Goal: Browse casually: Explore the website without a specific task or goal

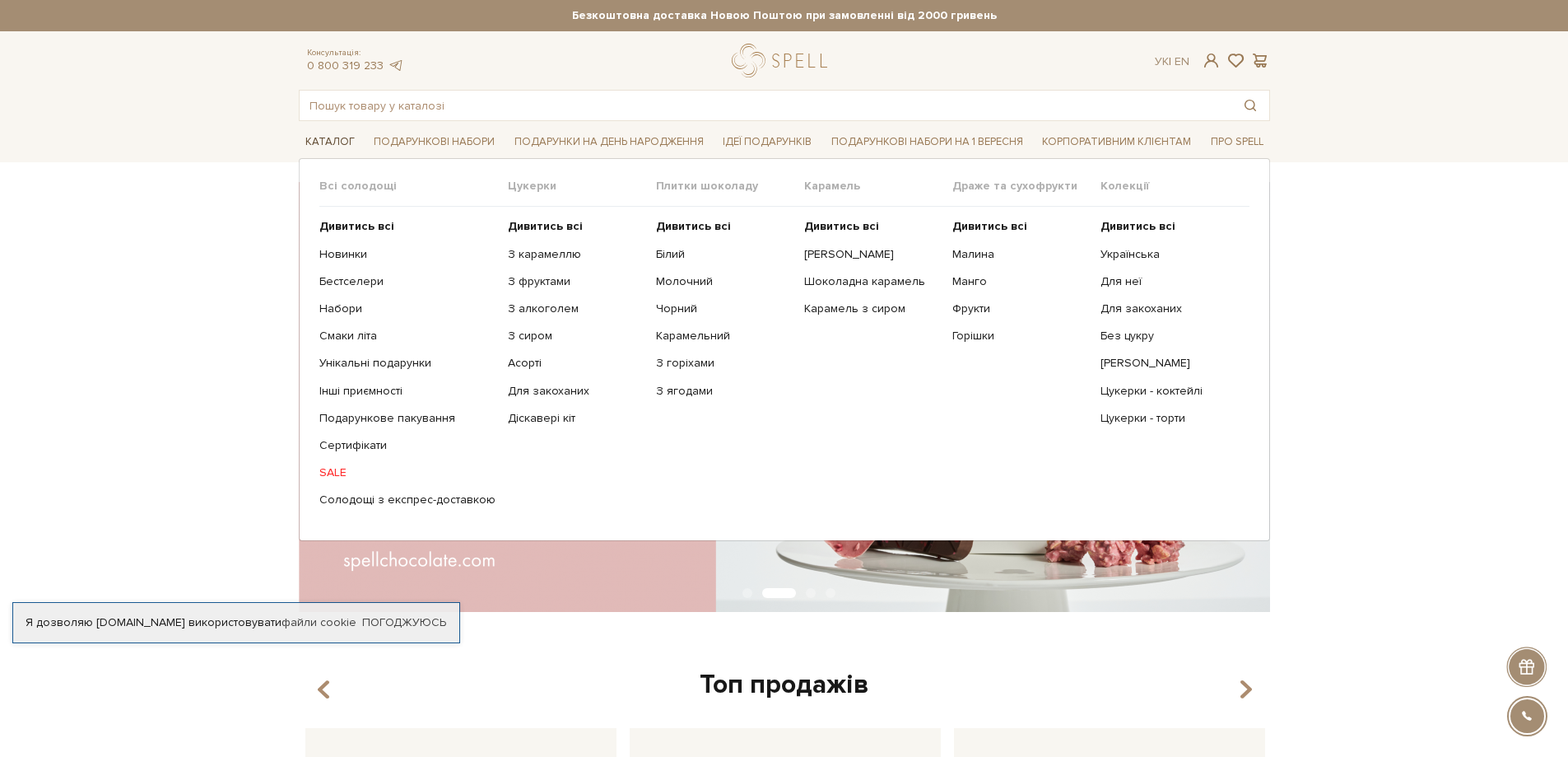
click at [335, 143] on link "Каталог" at bounding box center [330, 142] width 63 height 25
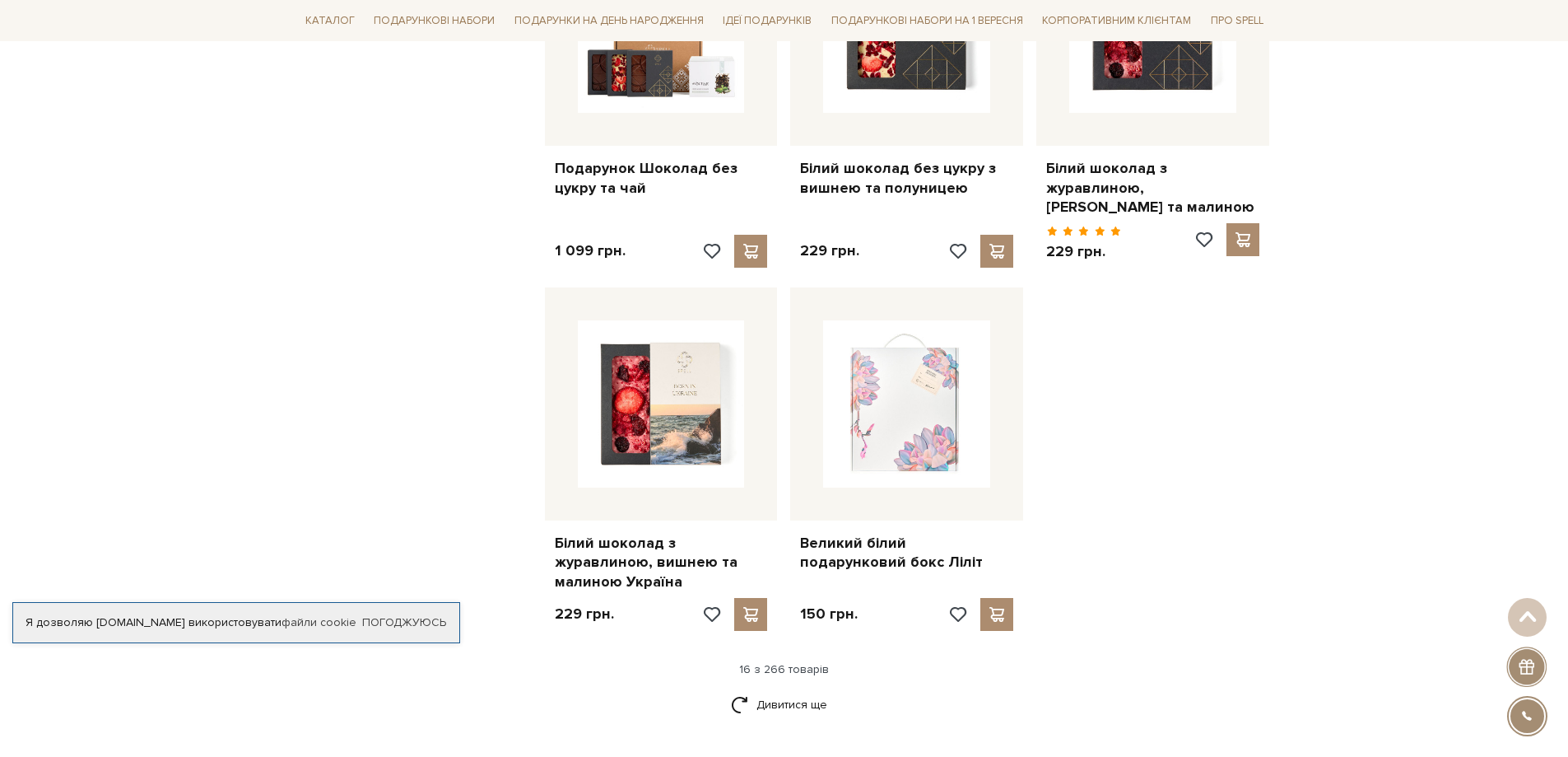
scroll to position [1894, 0]
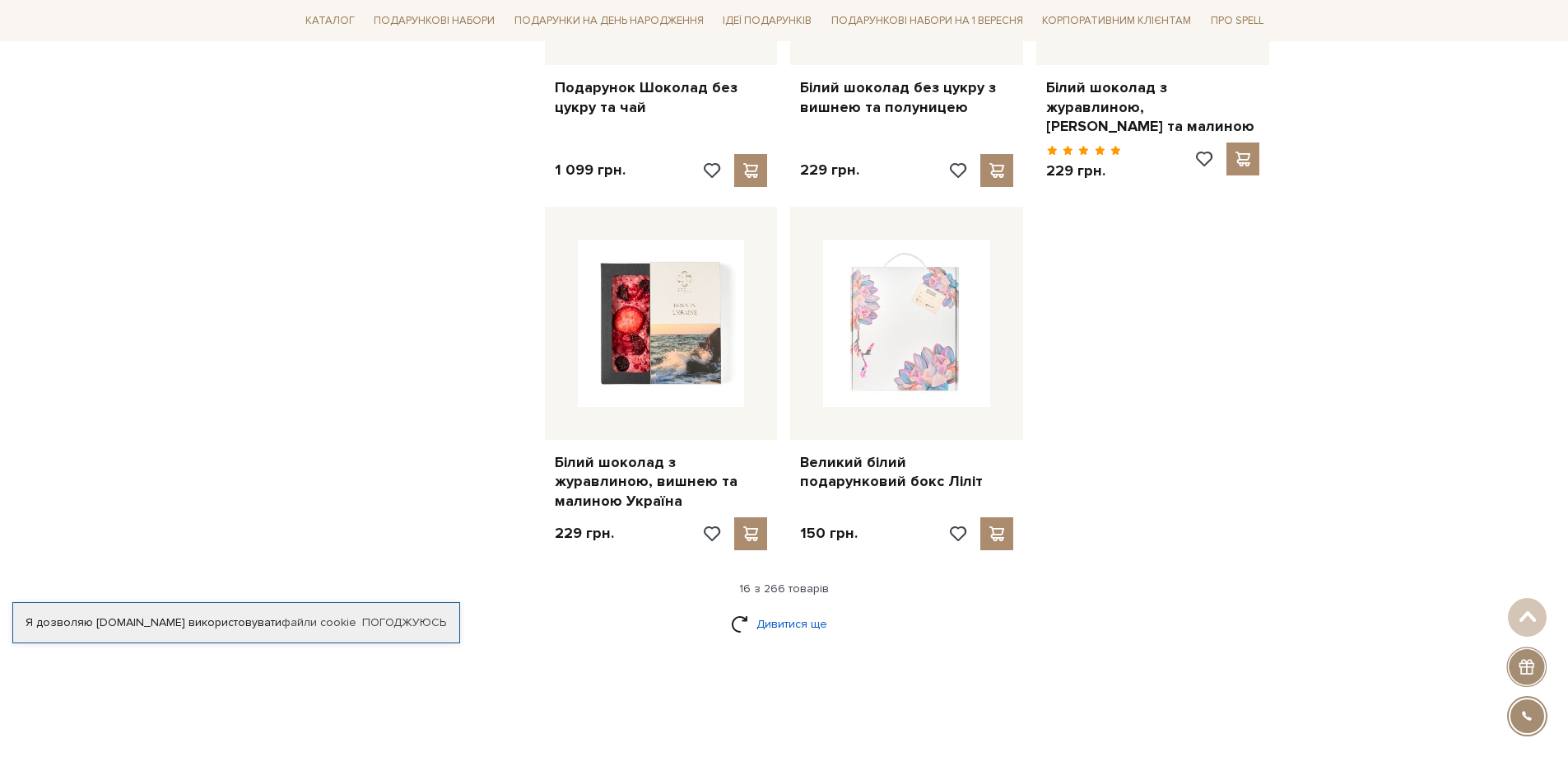
click at [786, 609] on link "Дивитися ще" at bounding box center [785, 623] width 107 height 29
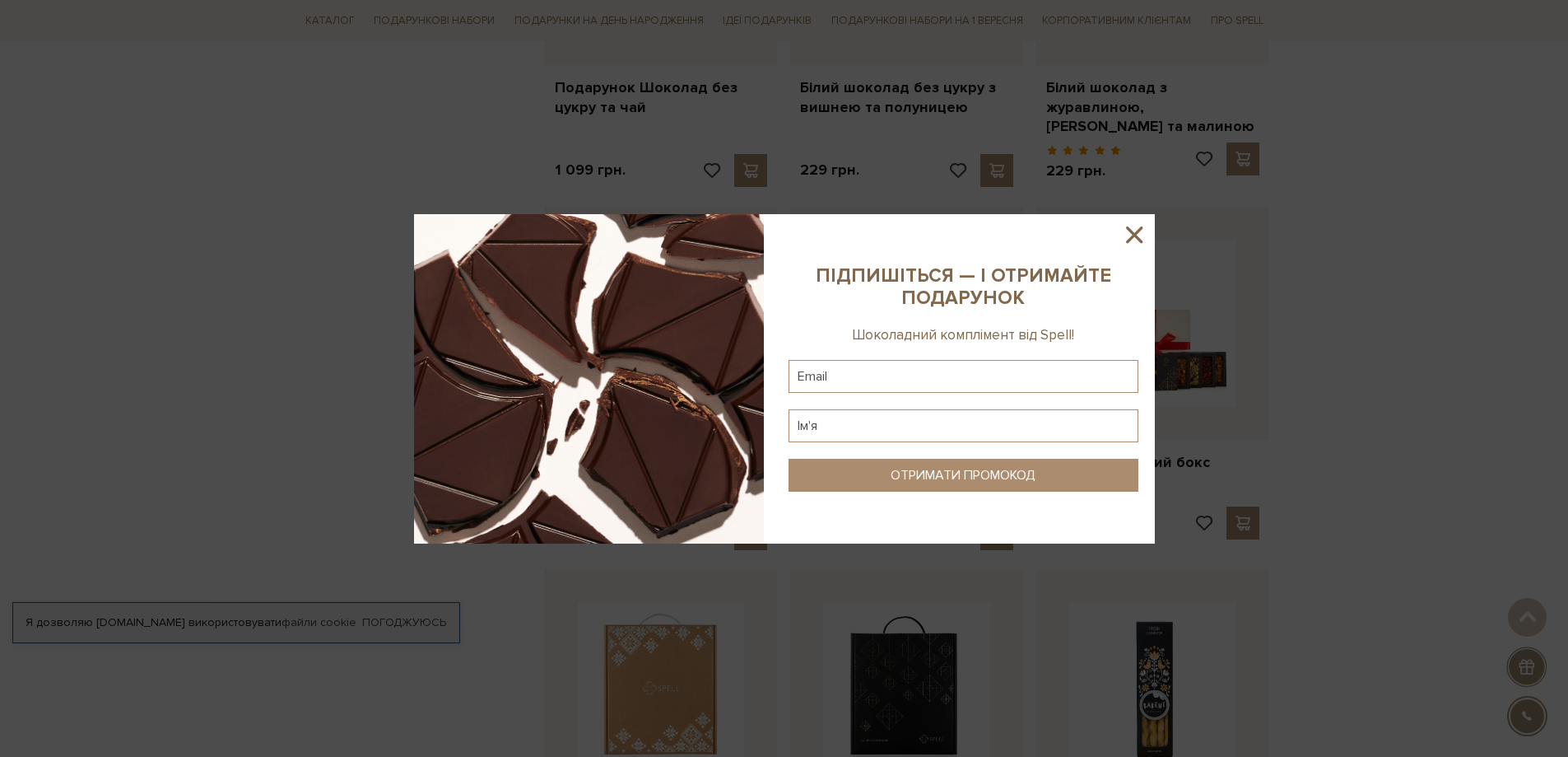
drag, startPoint x: 1135, startPoint y: 229, endPoint x: 1438, endPoint y: 352, distance: 327.0
click at [1136, 229] on icon at bounding box center [1135, 235] width 28 height 28
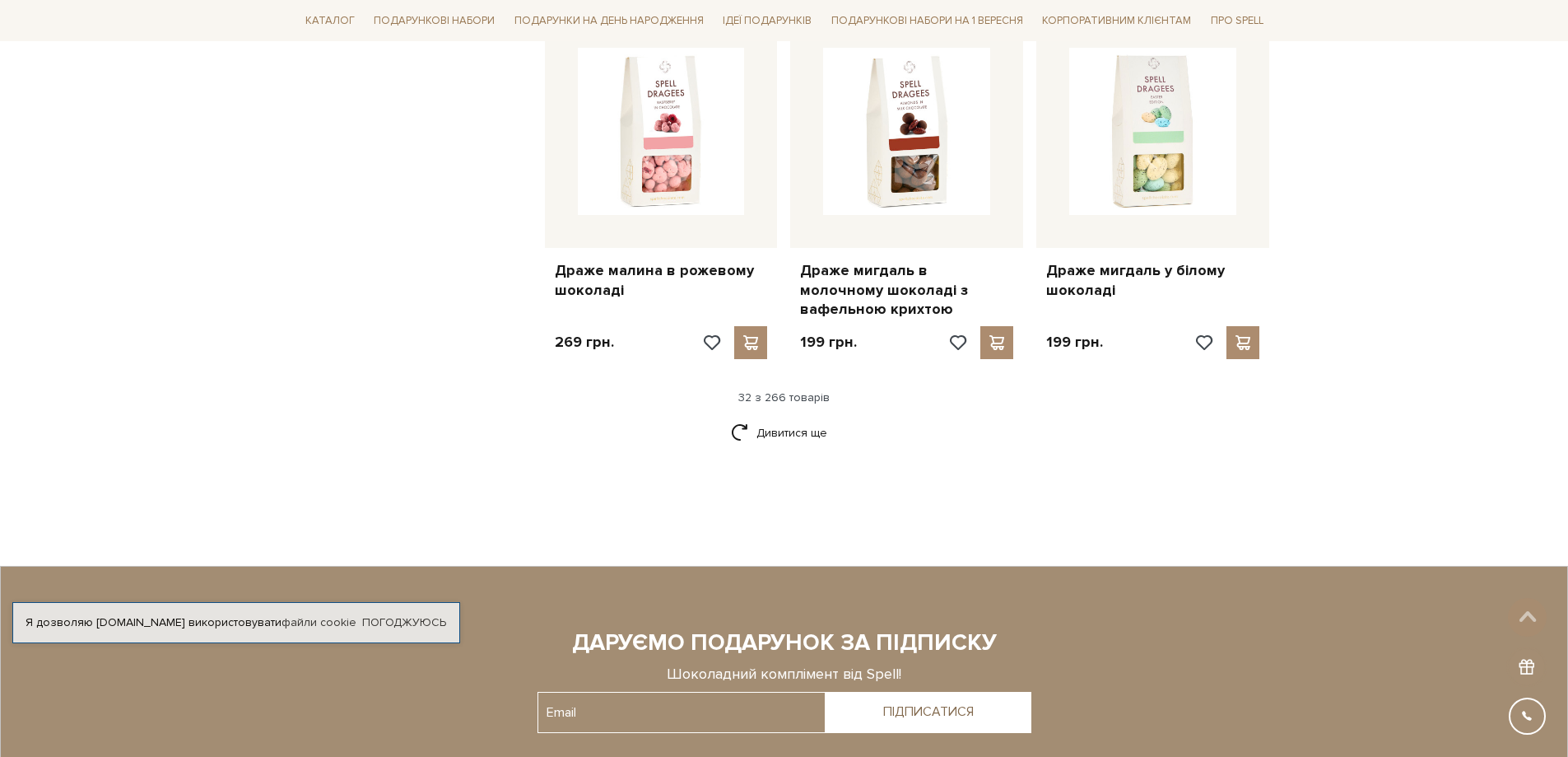
scroll to position [3871, 0]
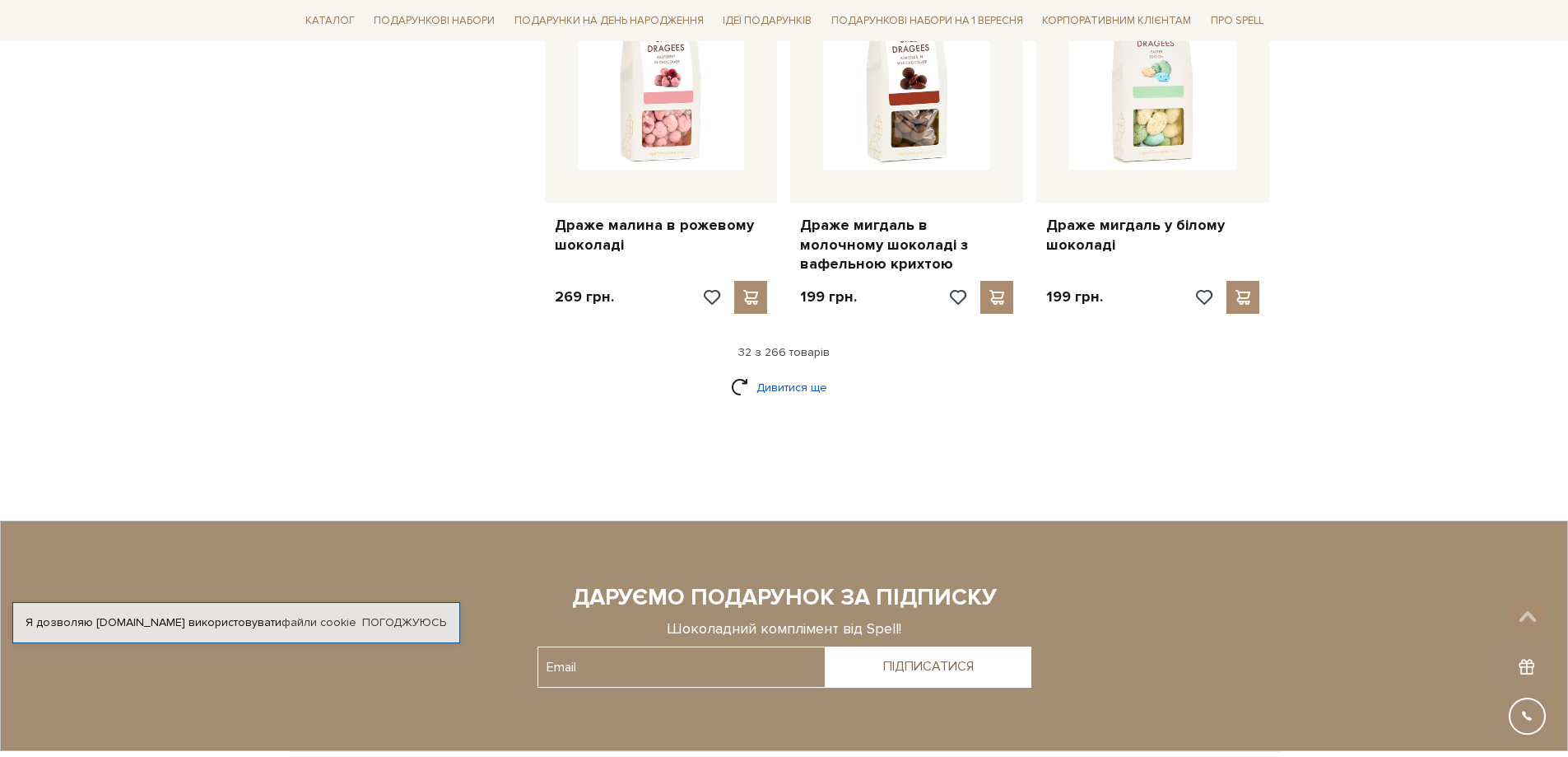
click at [808, 381] on link "Дивитися ще" at bounding box center [785, 387] width 107 height 29
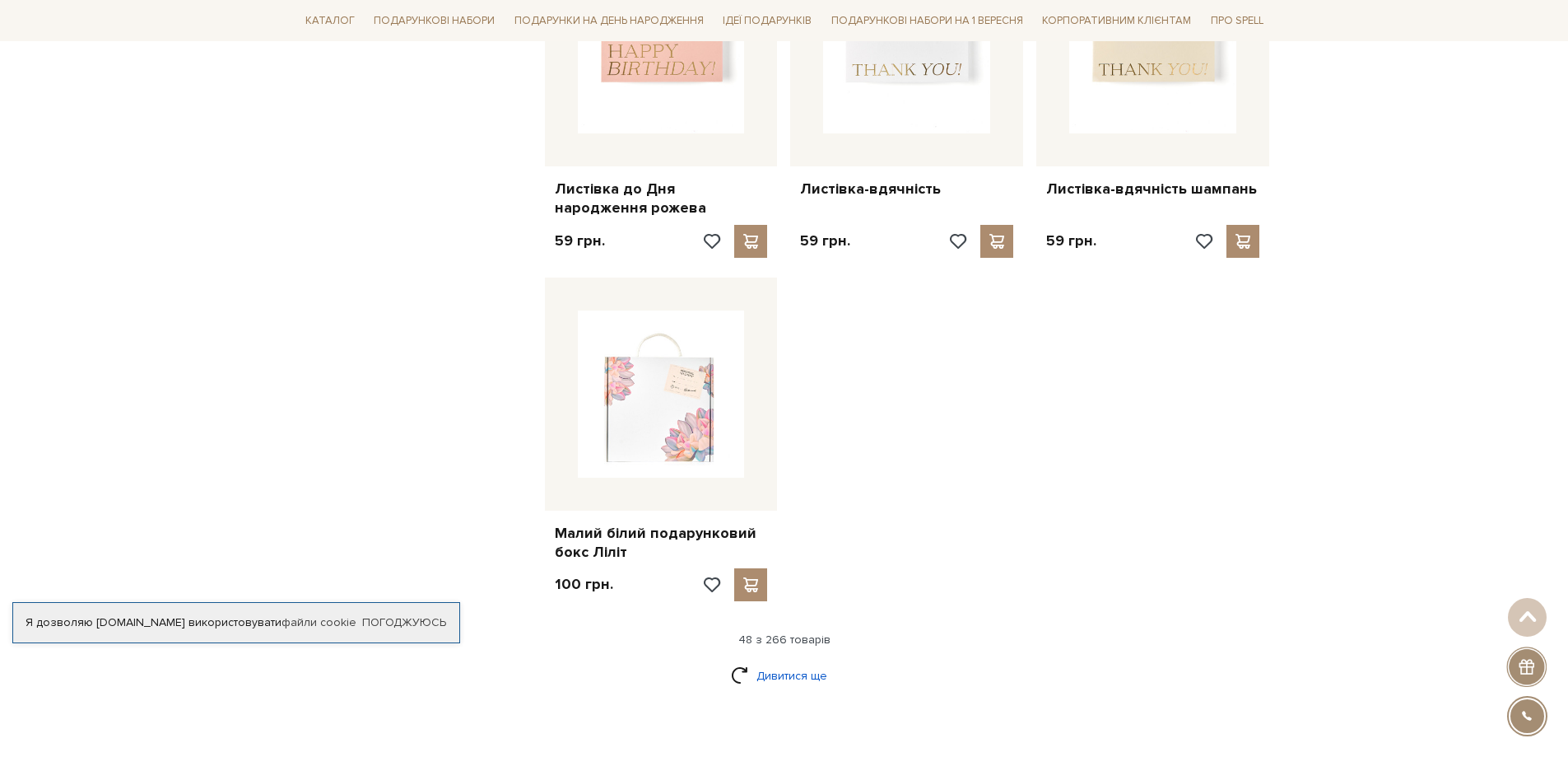
scroll to position [5683, 0]
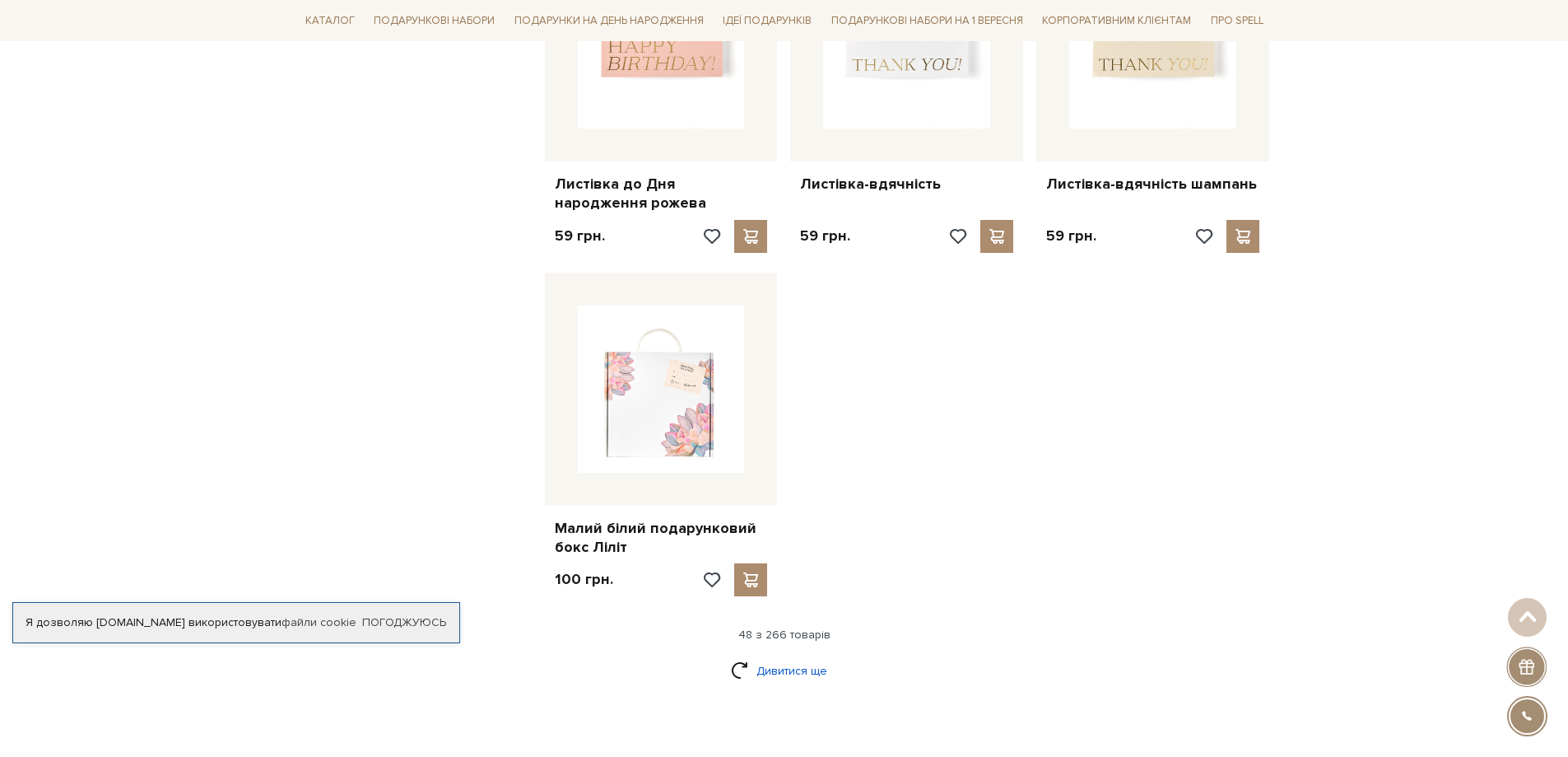
click at [820, 656] on link "Дивитися ще" at bounding box center [785, 670] width 107 height 29
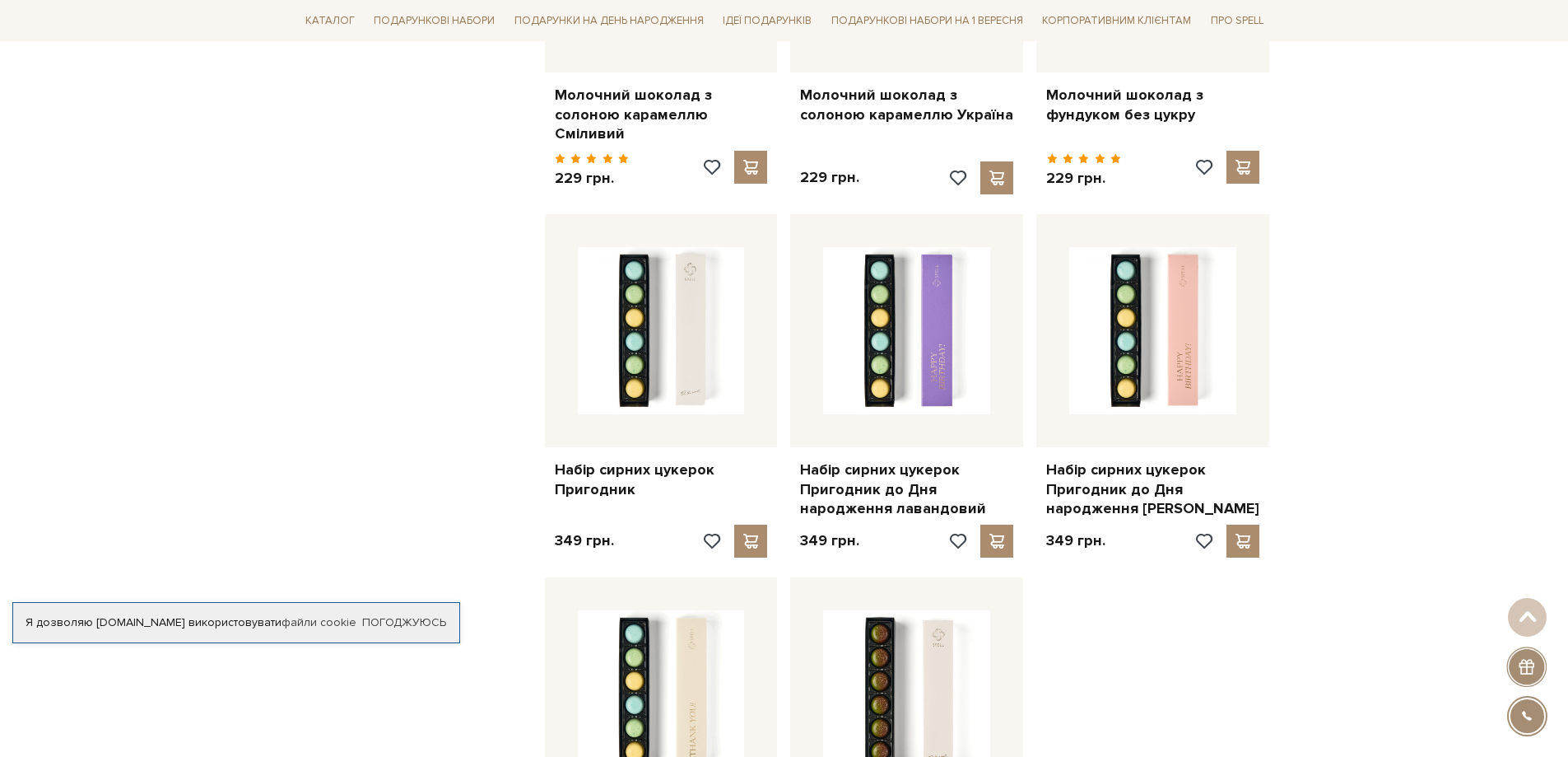
scroll to position [7495, 0]
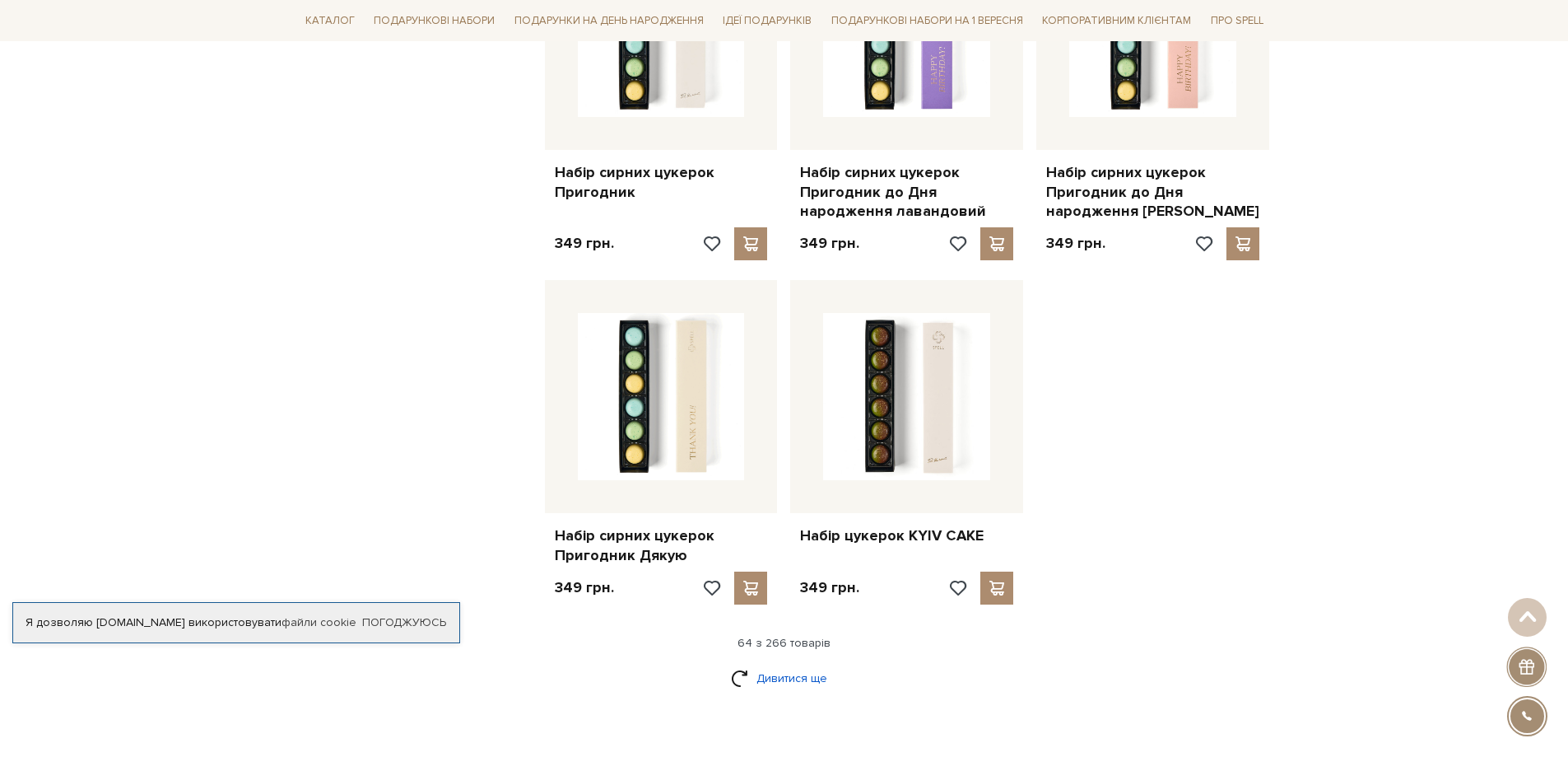
click at [762, 664] on link "Дивитися ще" at bounding box center [785, 678] width 107 height 29
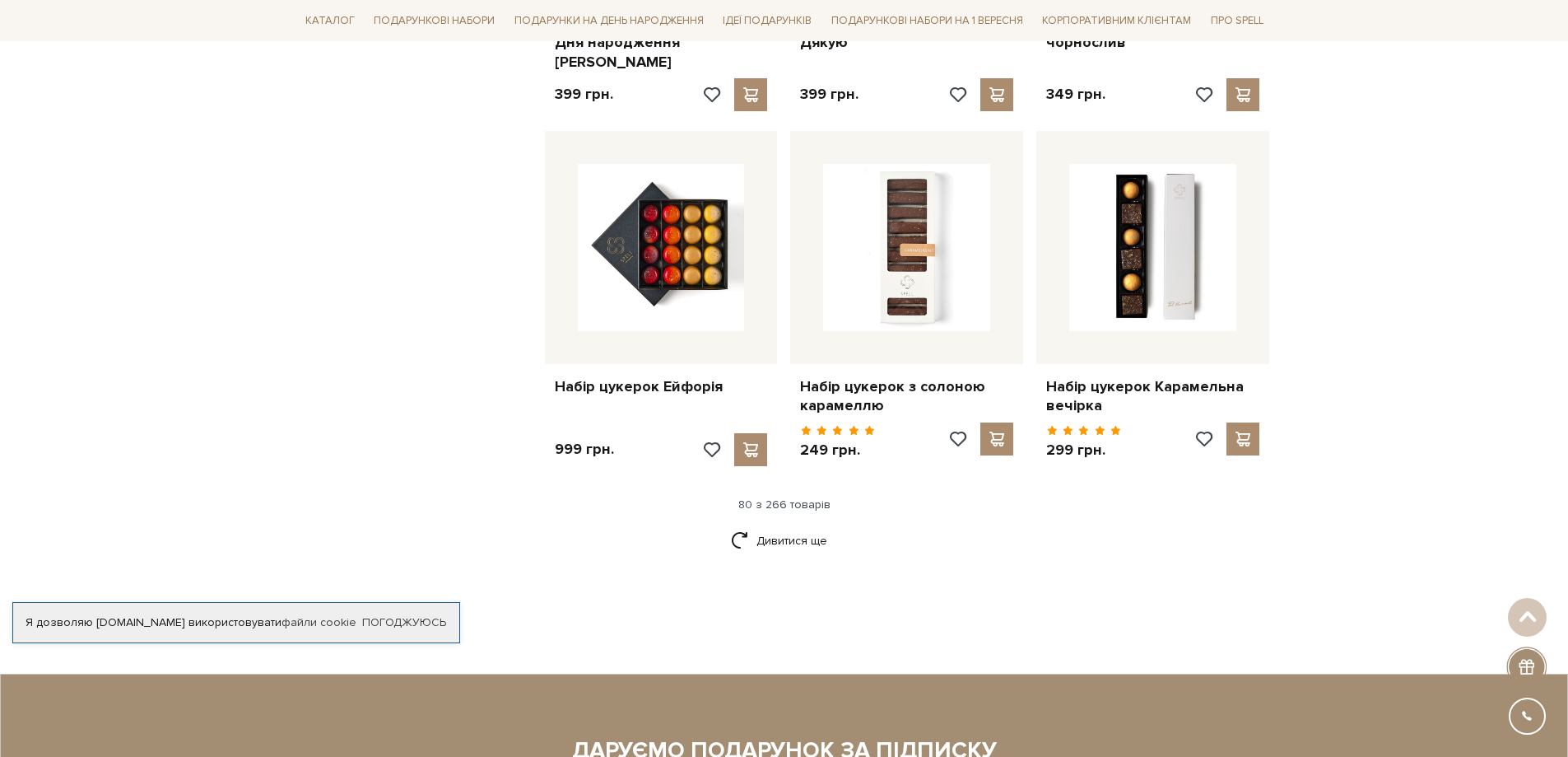
scroll to position [9471, 0]
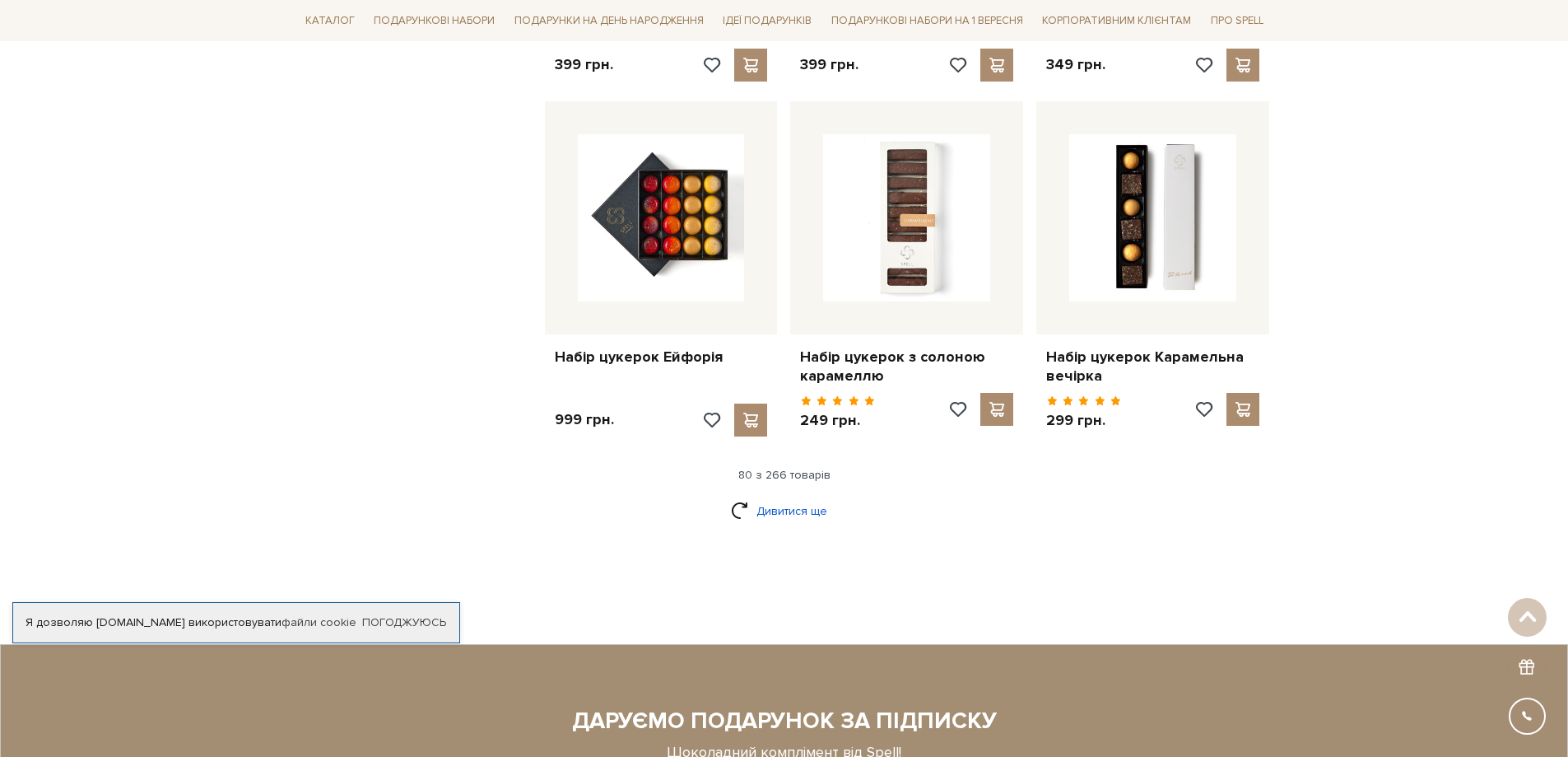
click at [803, 497] on link "Дивитися ще" at bounding box center [785, 511] width 107 height 29
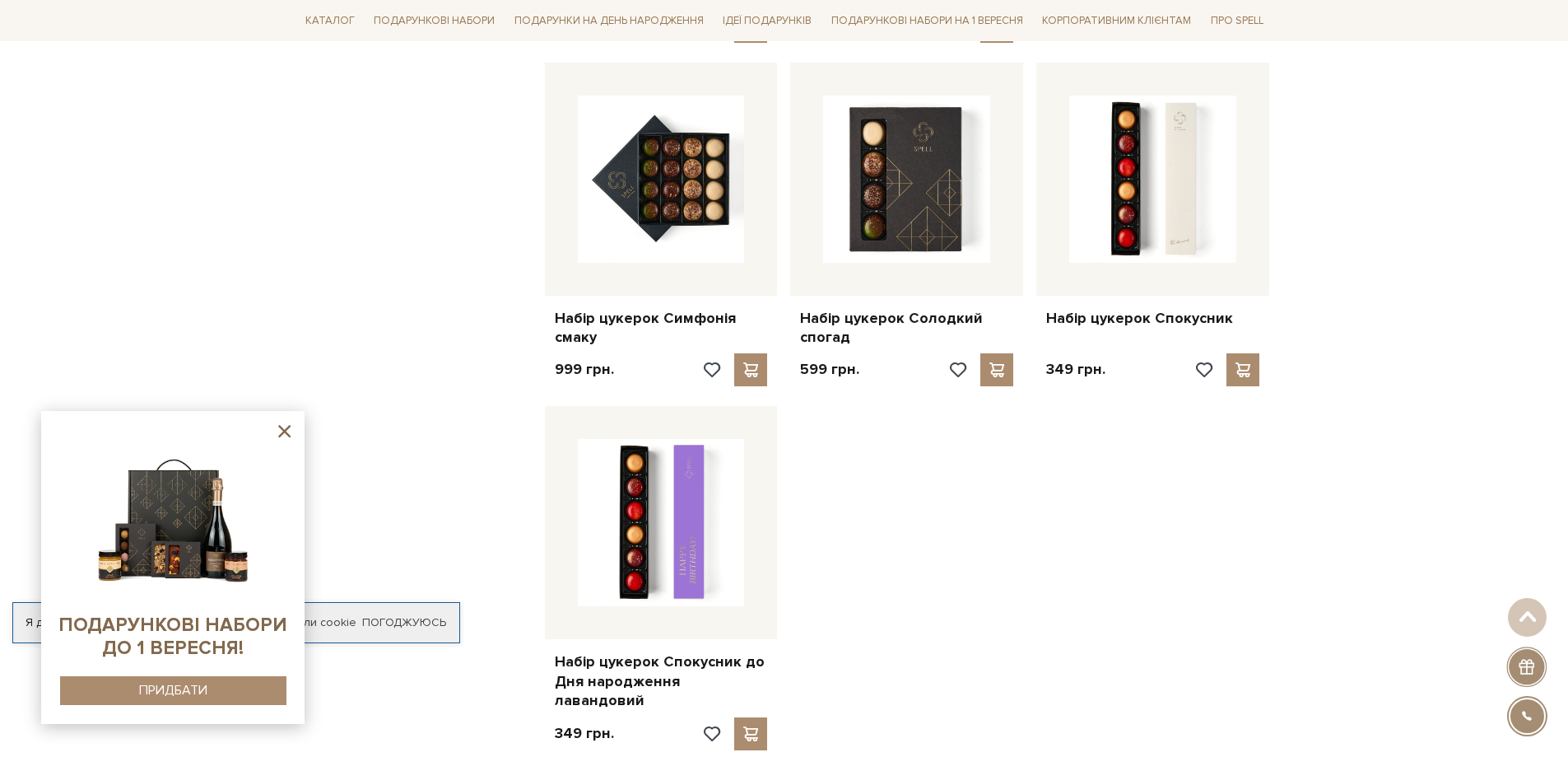
scroll to position [11366, 0]
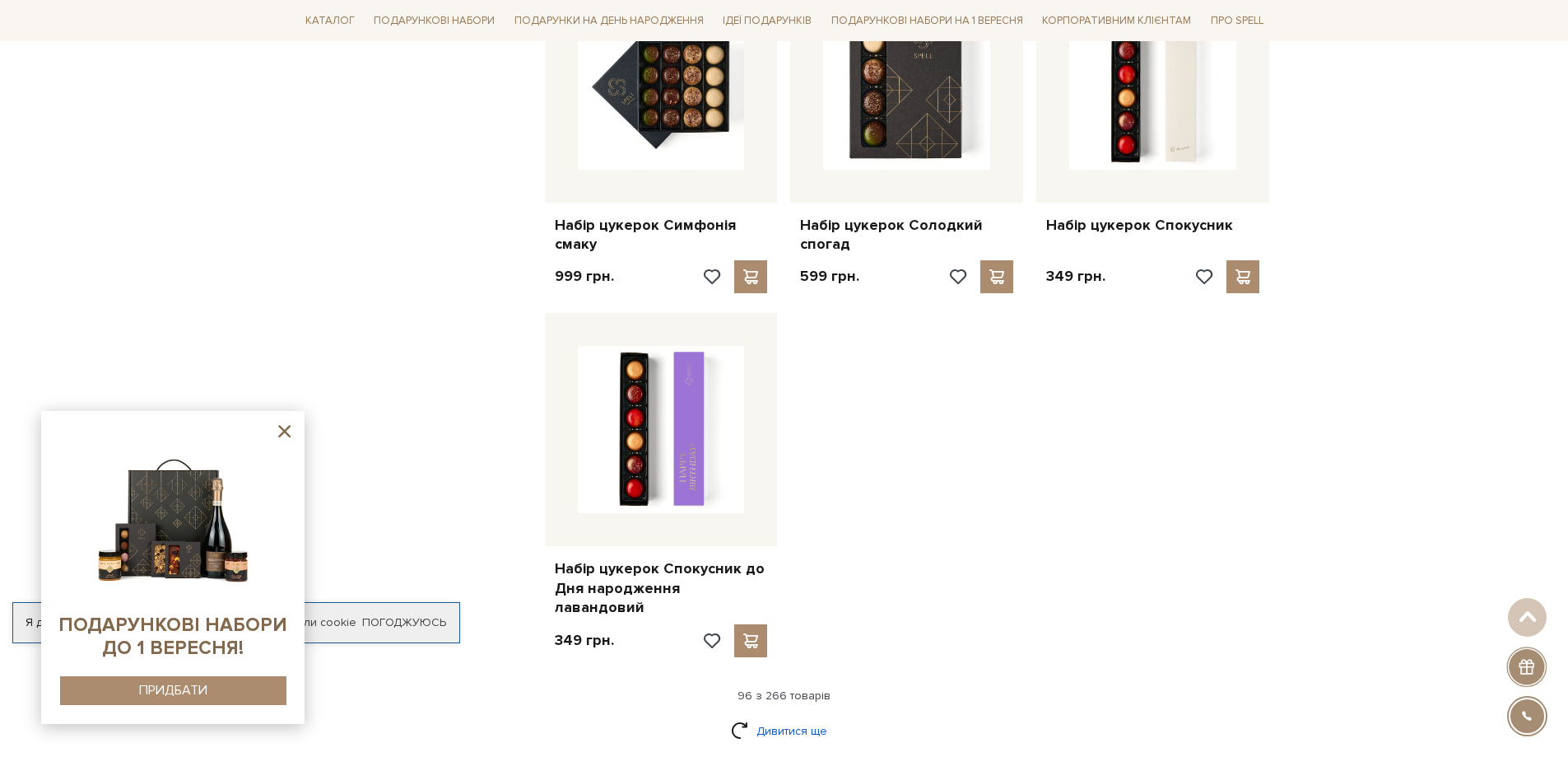
click at [763, 717] on link "Дивитися ще" at bounding box center [785, 731] width 107 height 29
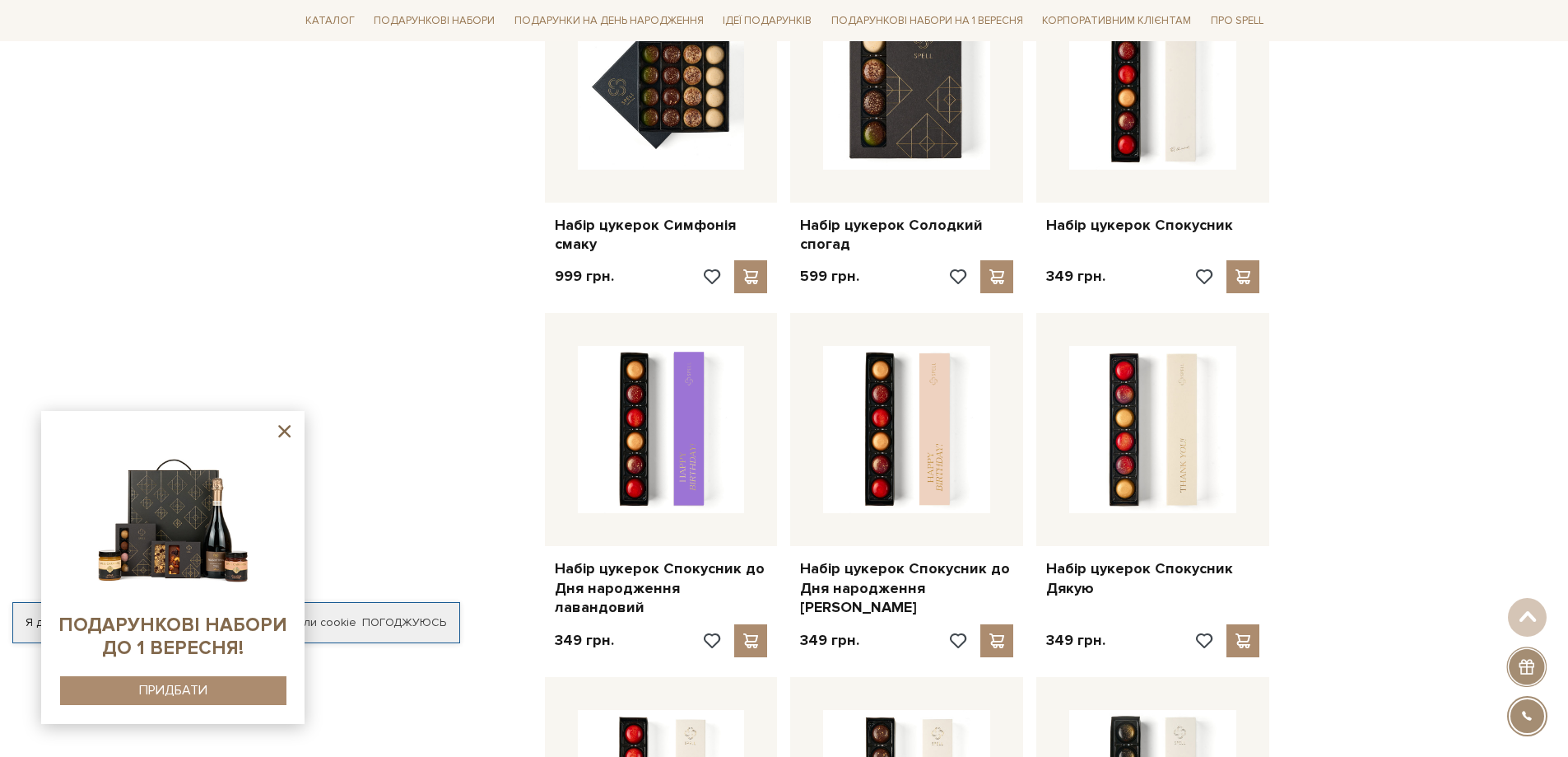
click at [282, 432] on icon at bounding box center [285, 432] width 21 height 21
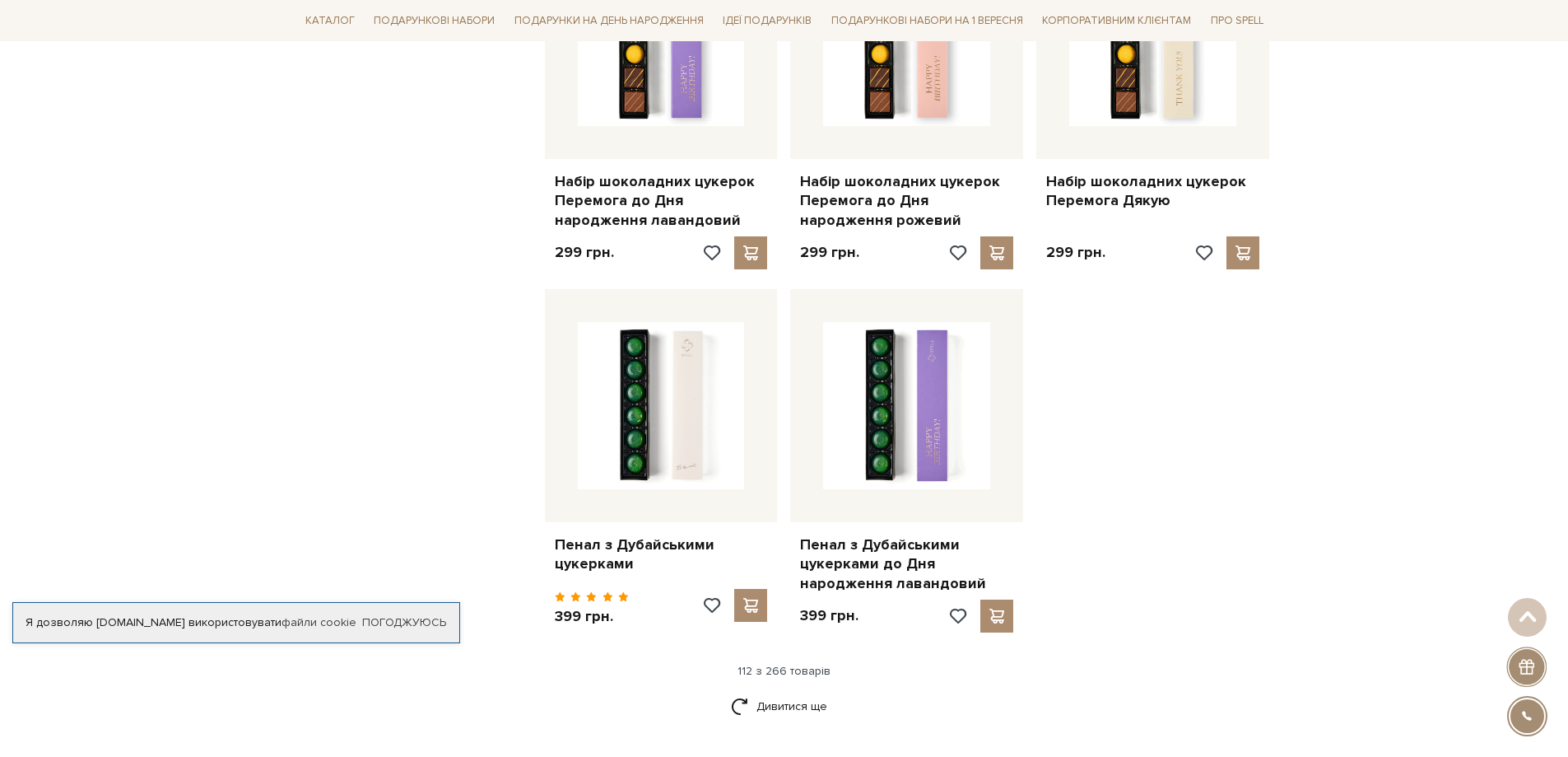
scroll to position [13508, 0]
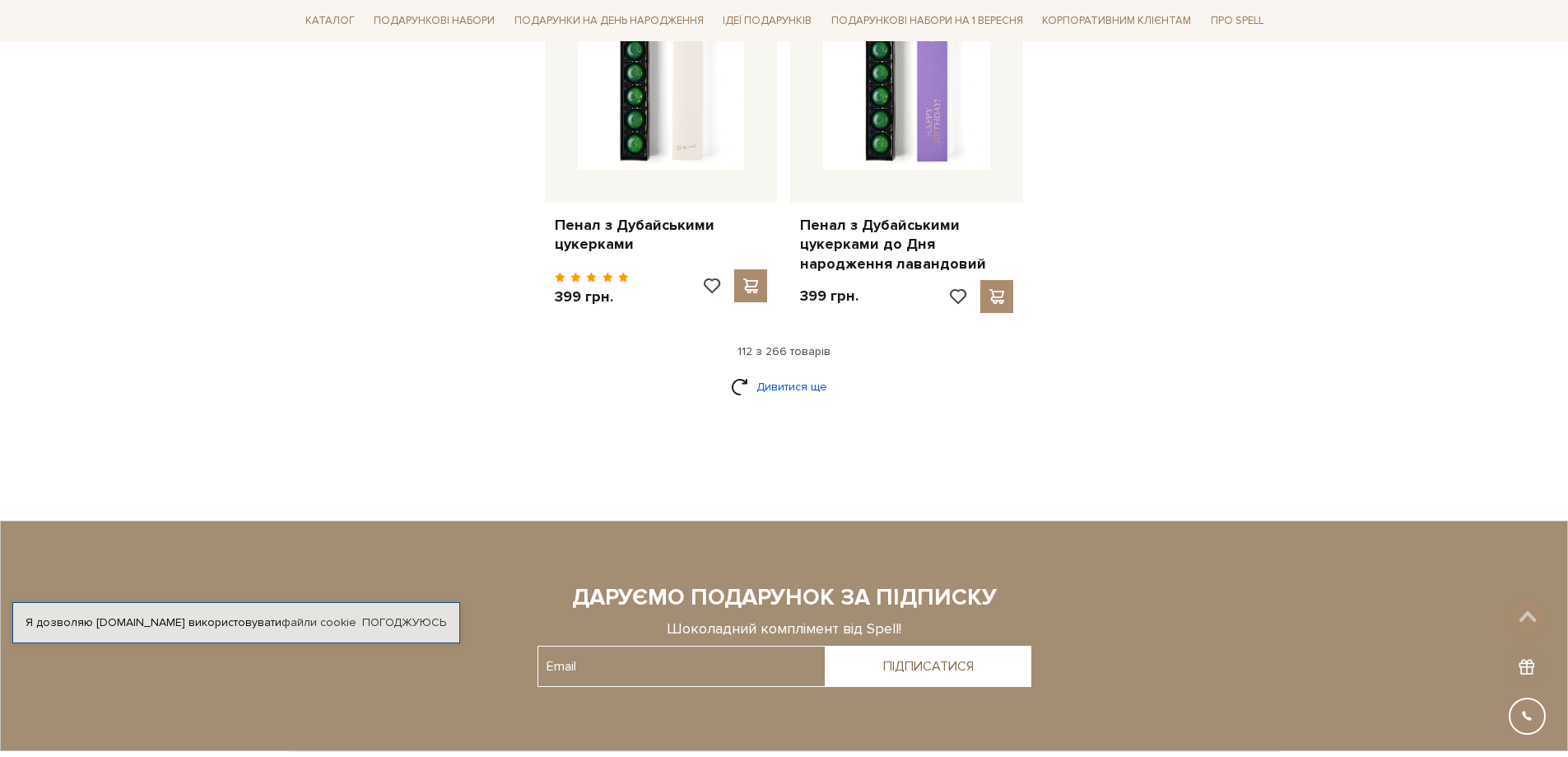
click at [780, 372] on link "Дивитися ще" at bounding box center [785, 386] width 107 height 29
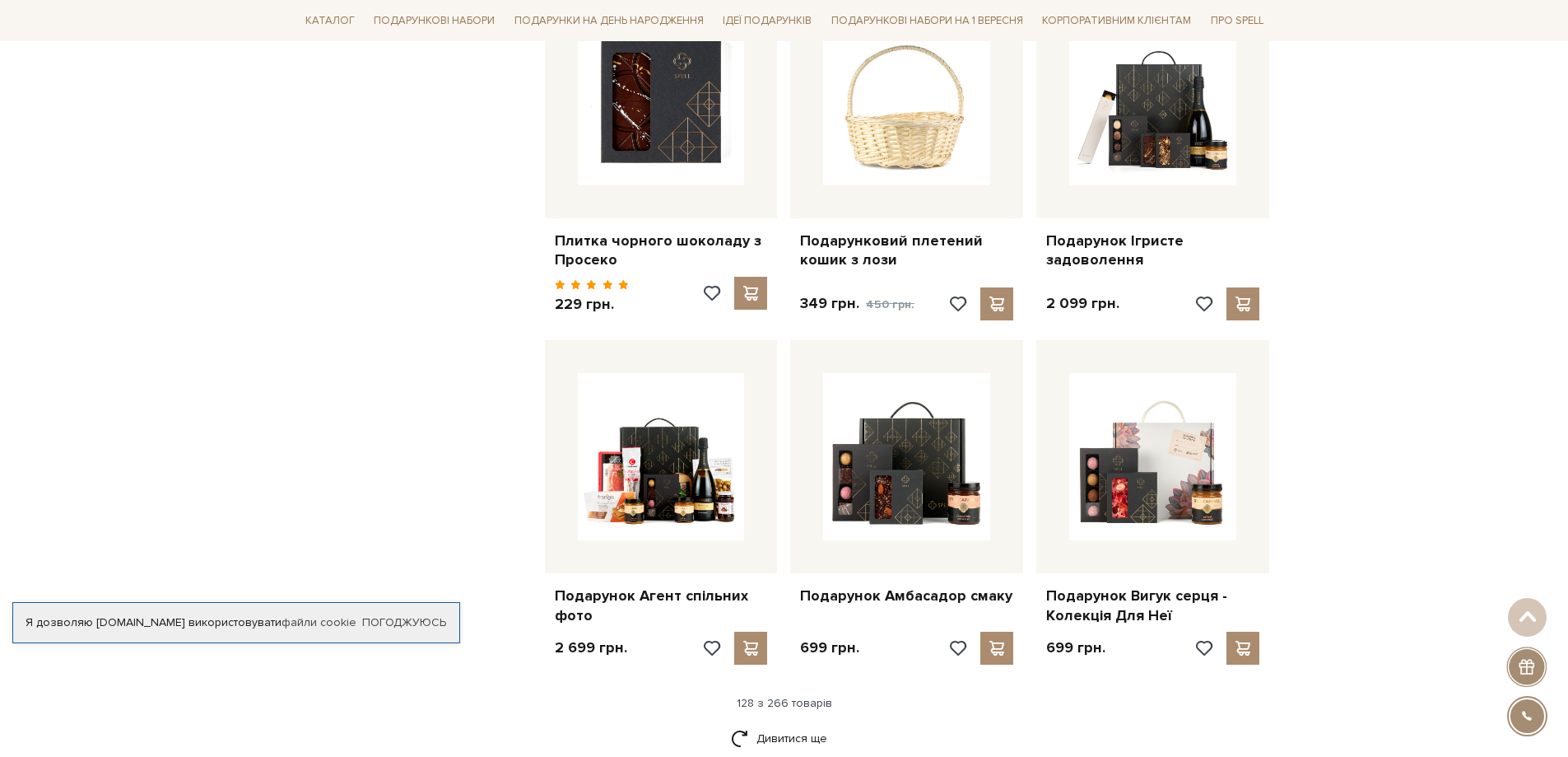
scroll to position [14908, 0]
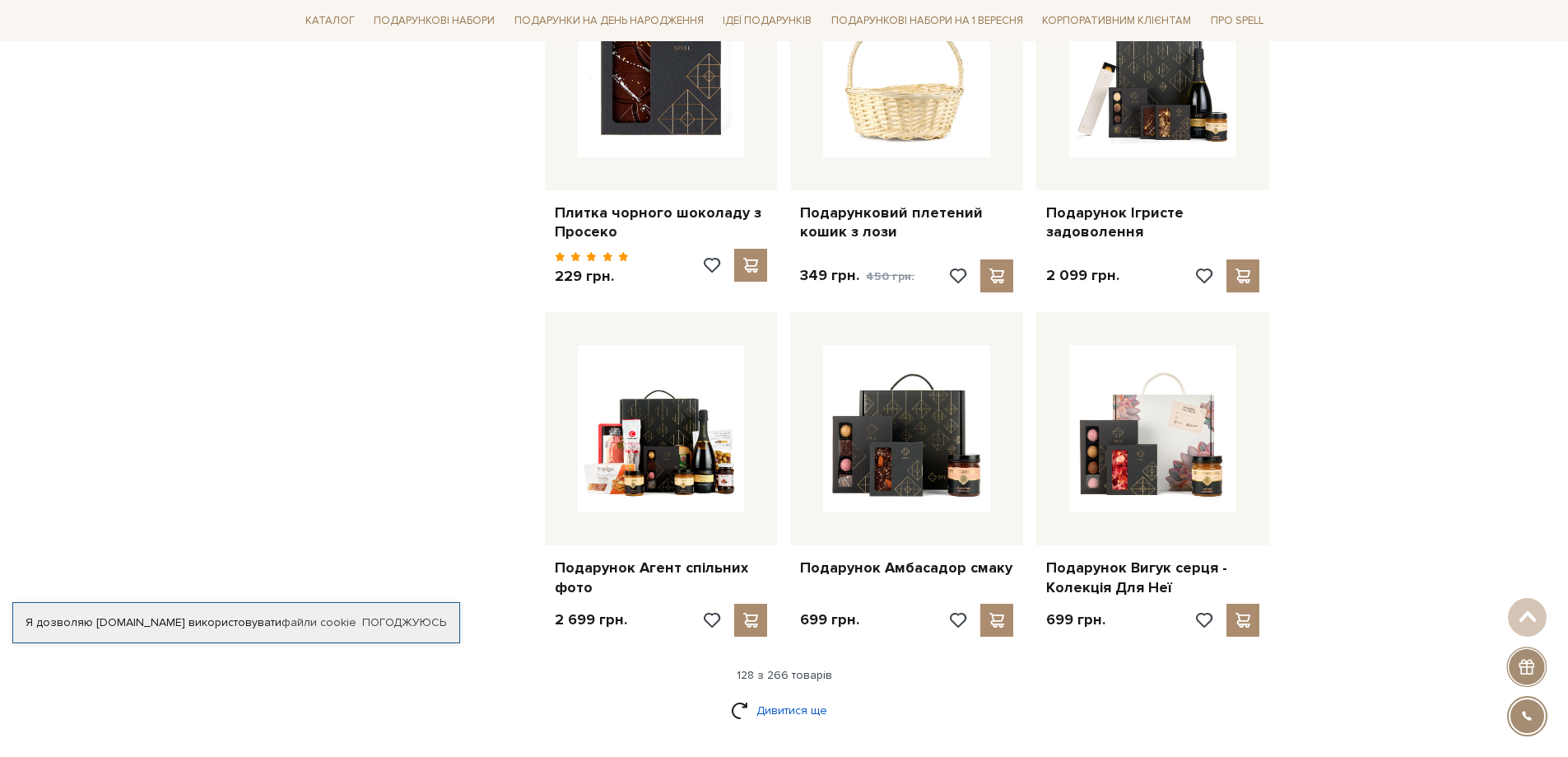
click at [770, 696] on link "Дивитися ще" at bounding box center [785, 710] width 107 height 29
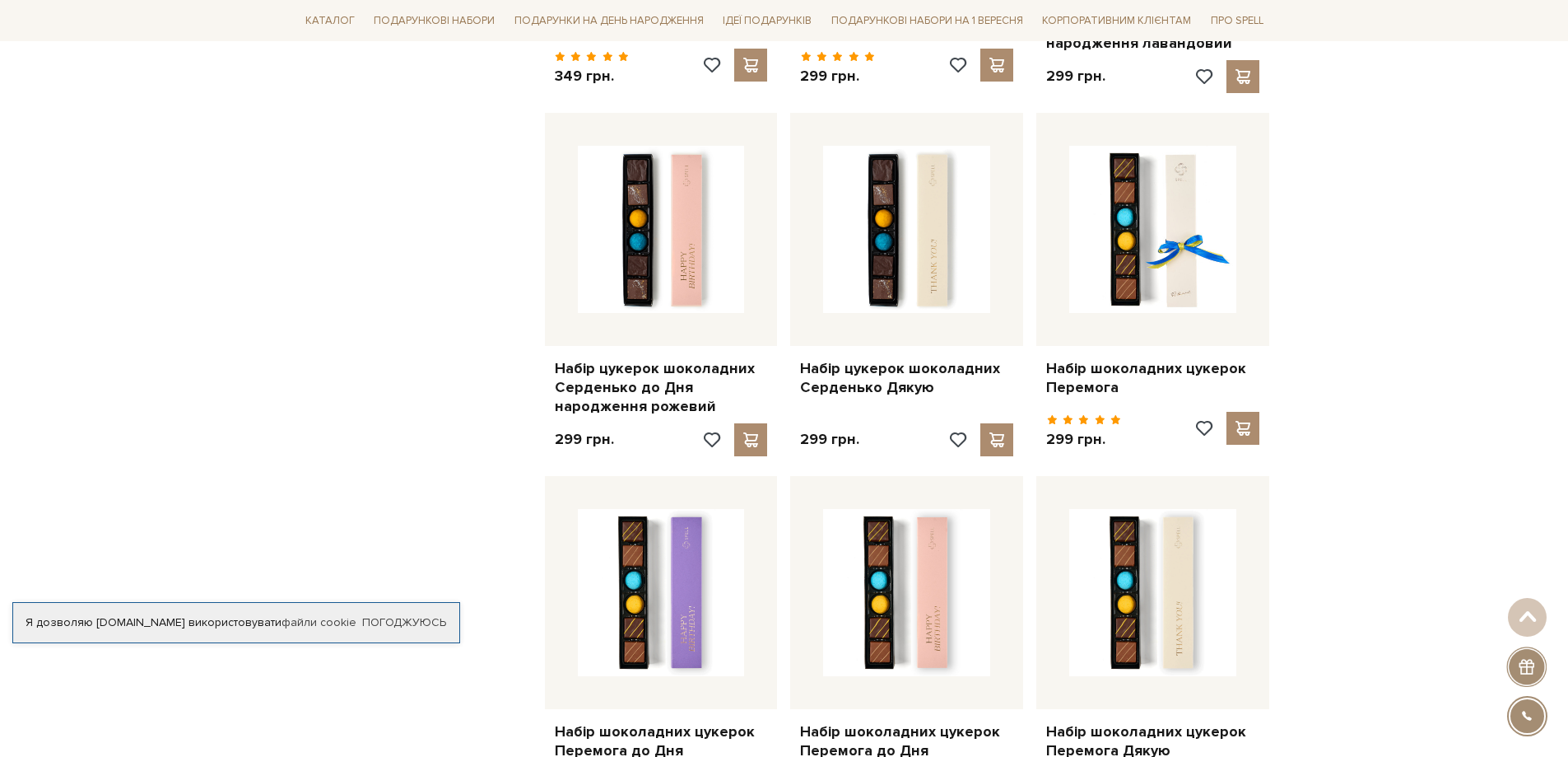
scroll to position [12519, 0]
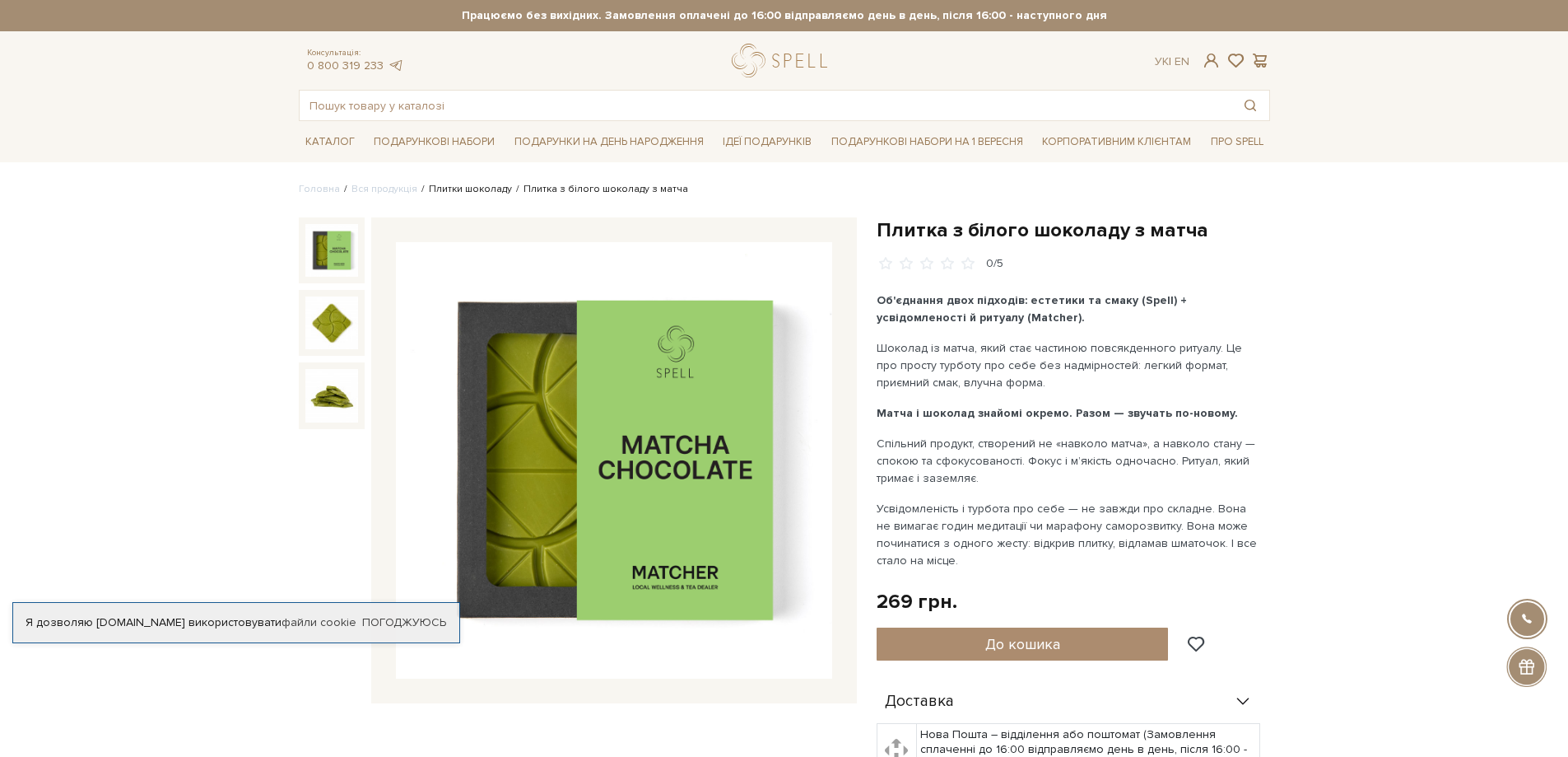
click at [474, 188] on link "Плитки шоколаду" at bounding box center [470, 188] width 83 height 12
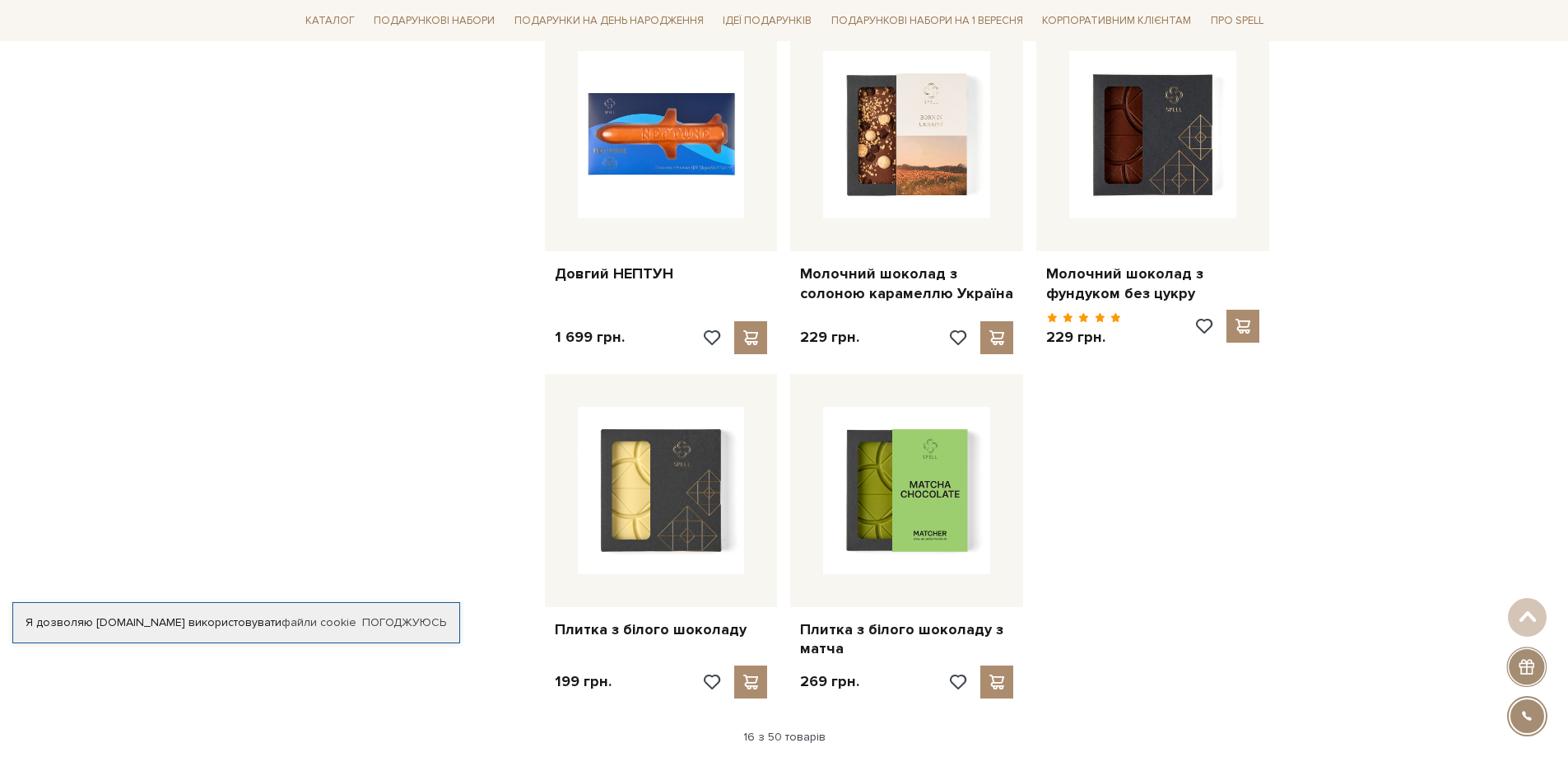
scroll to position [1894, 0]
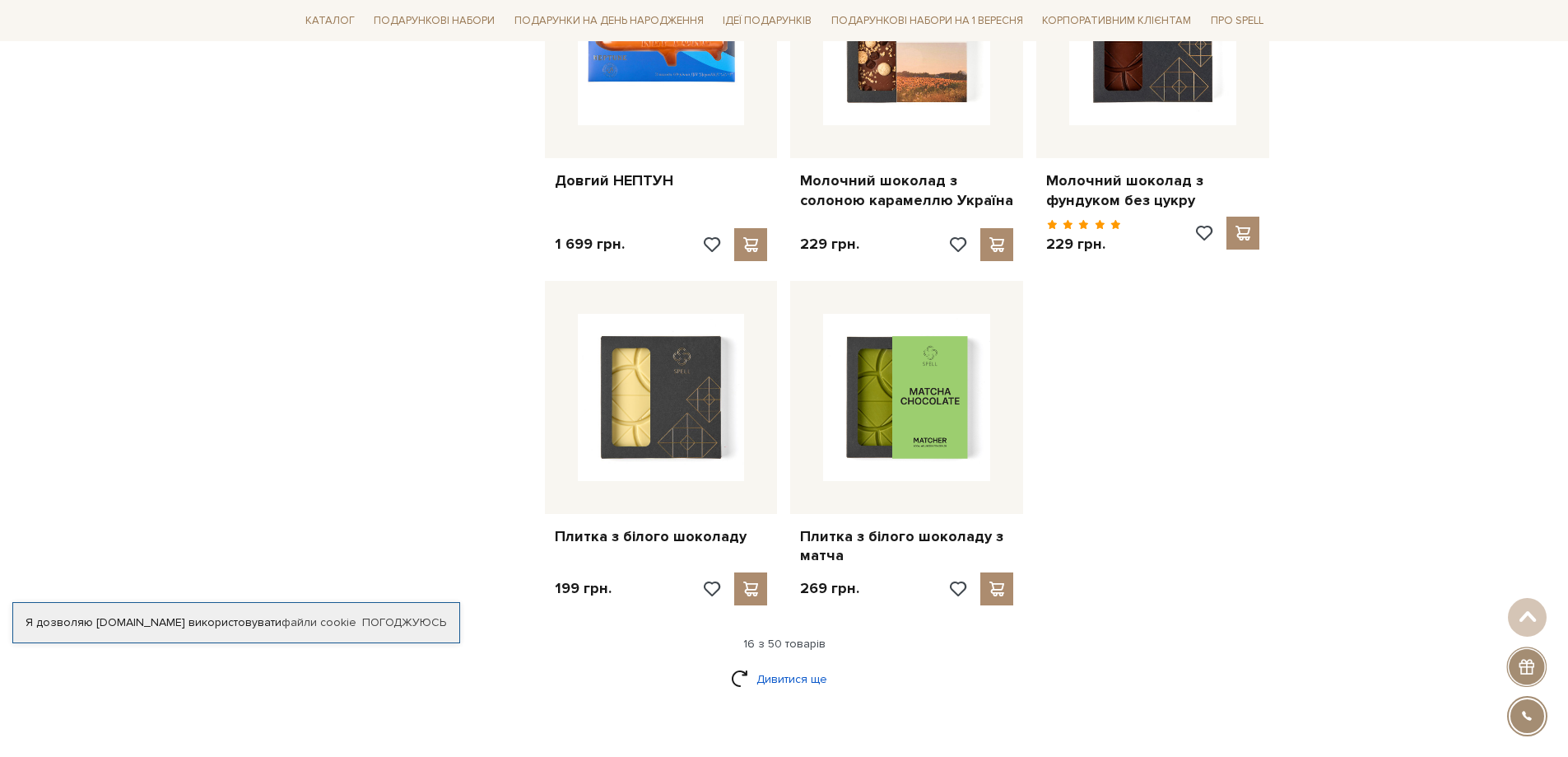
click at [798, 667] on link "Дивитися ще" at bounding box center [785, 679] width 107 height 29
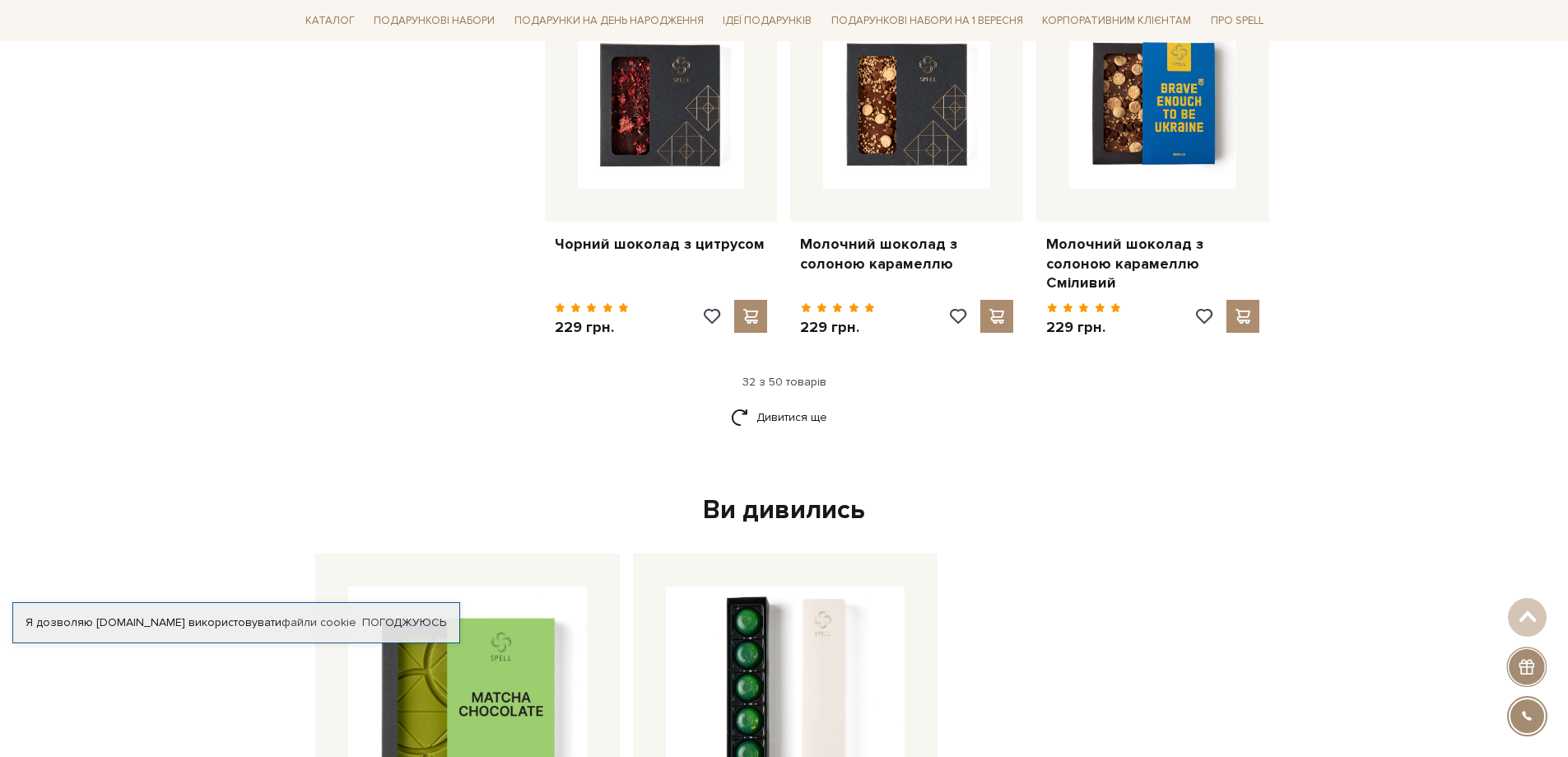
scroll to position [4036, 0]
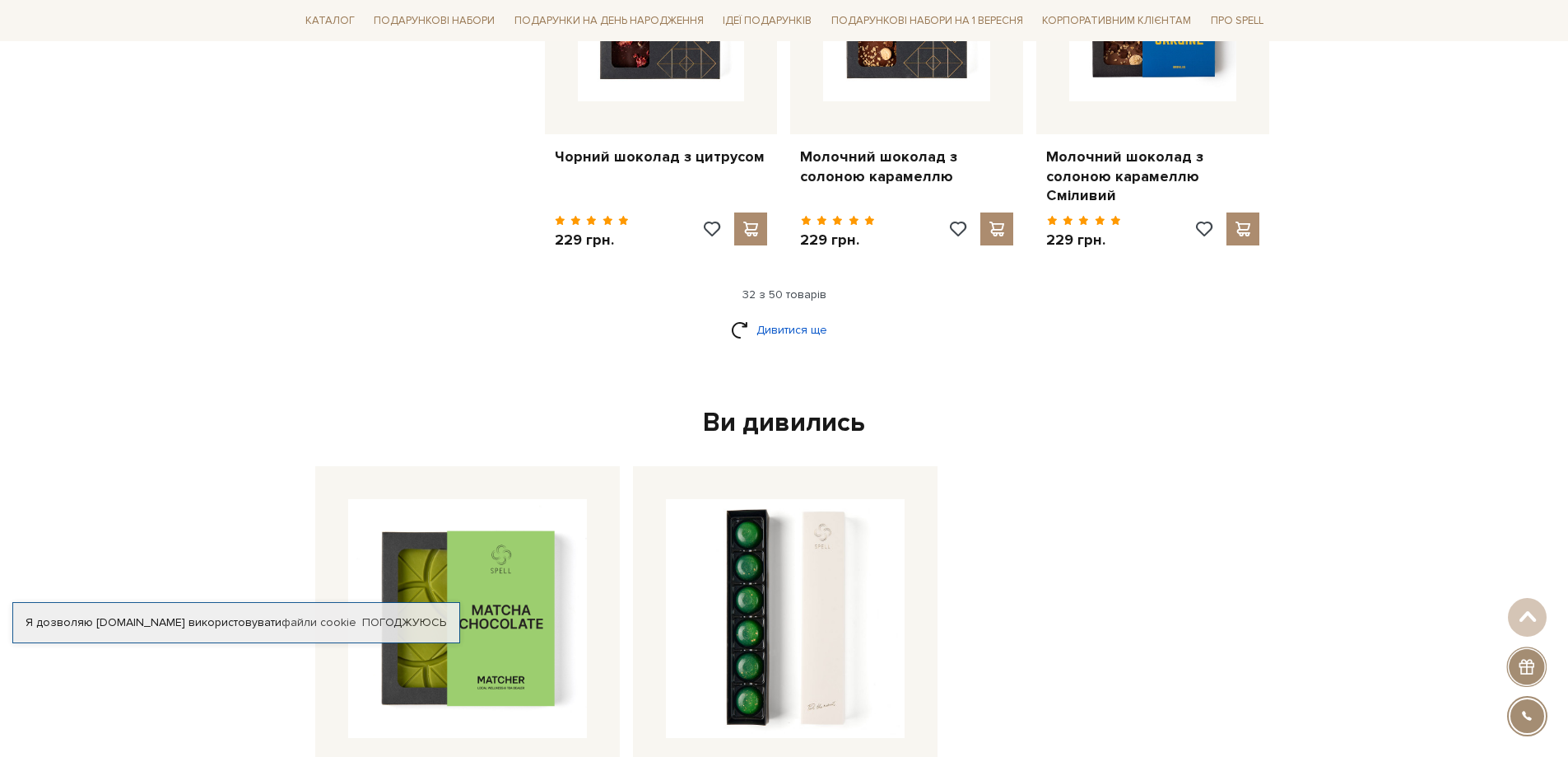
click at [819, 315] on link "Дивитися ще" at bounding box center [785, 329] width 107 height 29
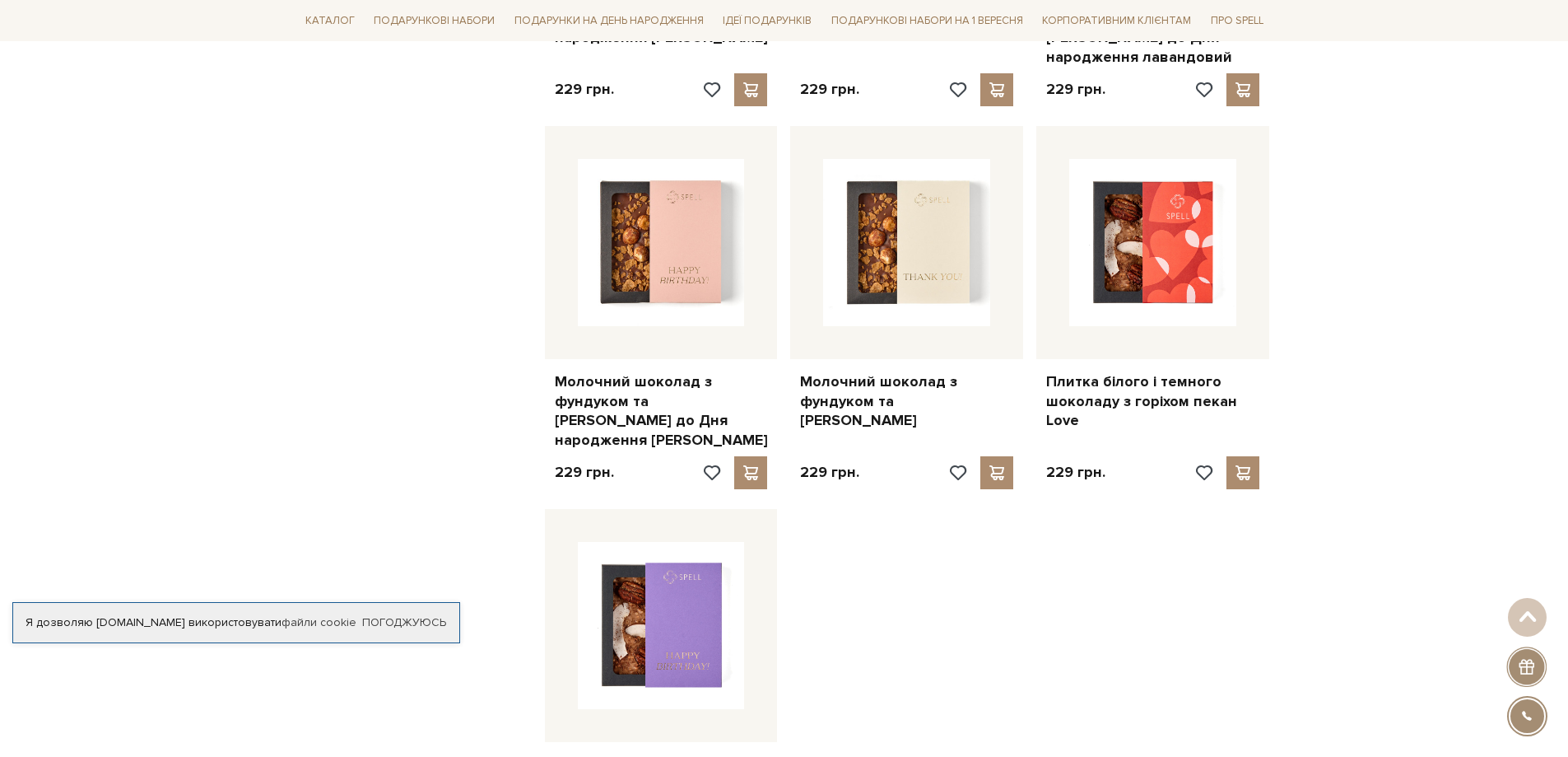
scroll to position [6013, 0]
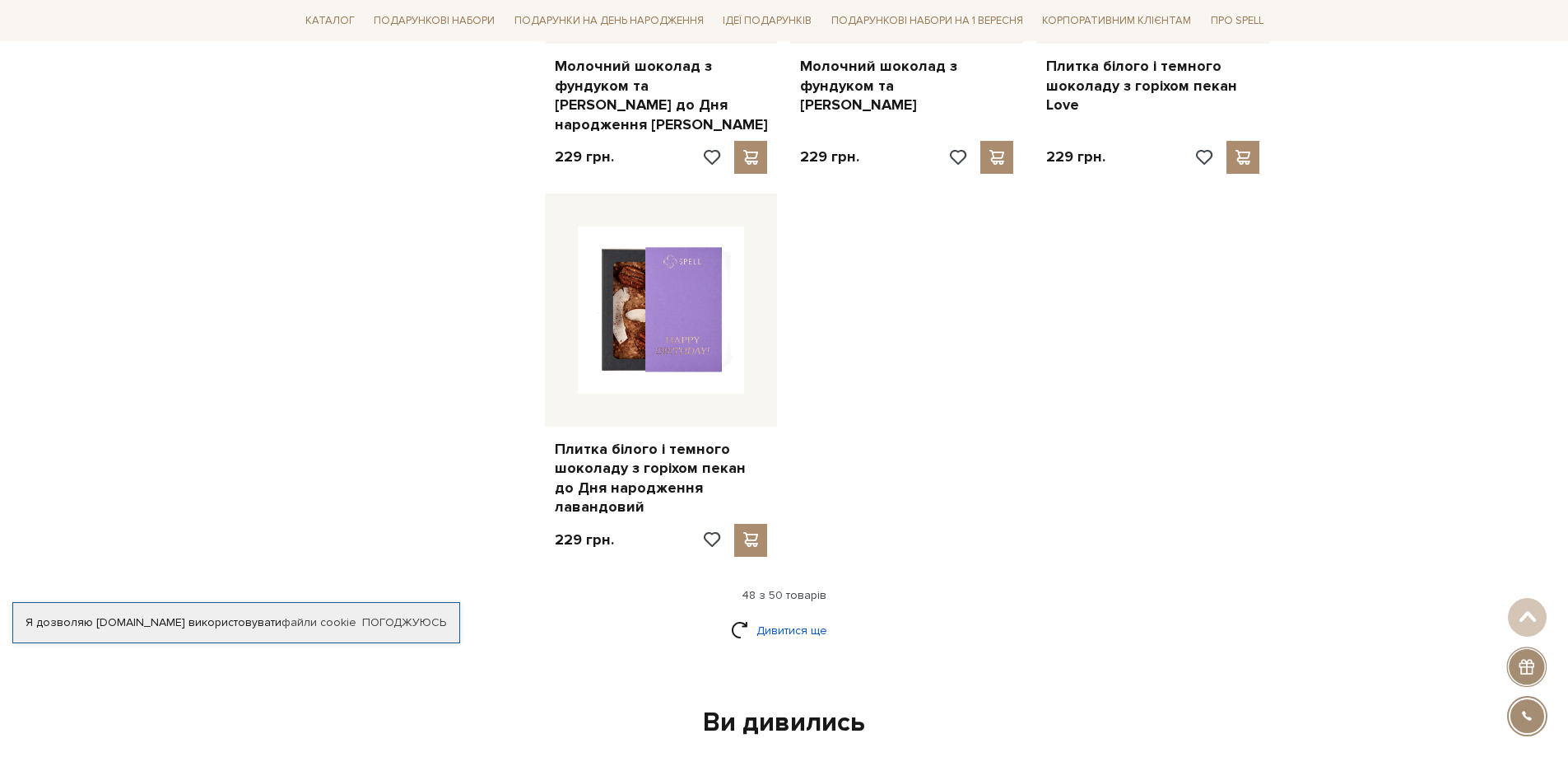
click at [792, 616] on link "Дивитися ще" at bounding box center [785, 630] width 107 height 29
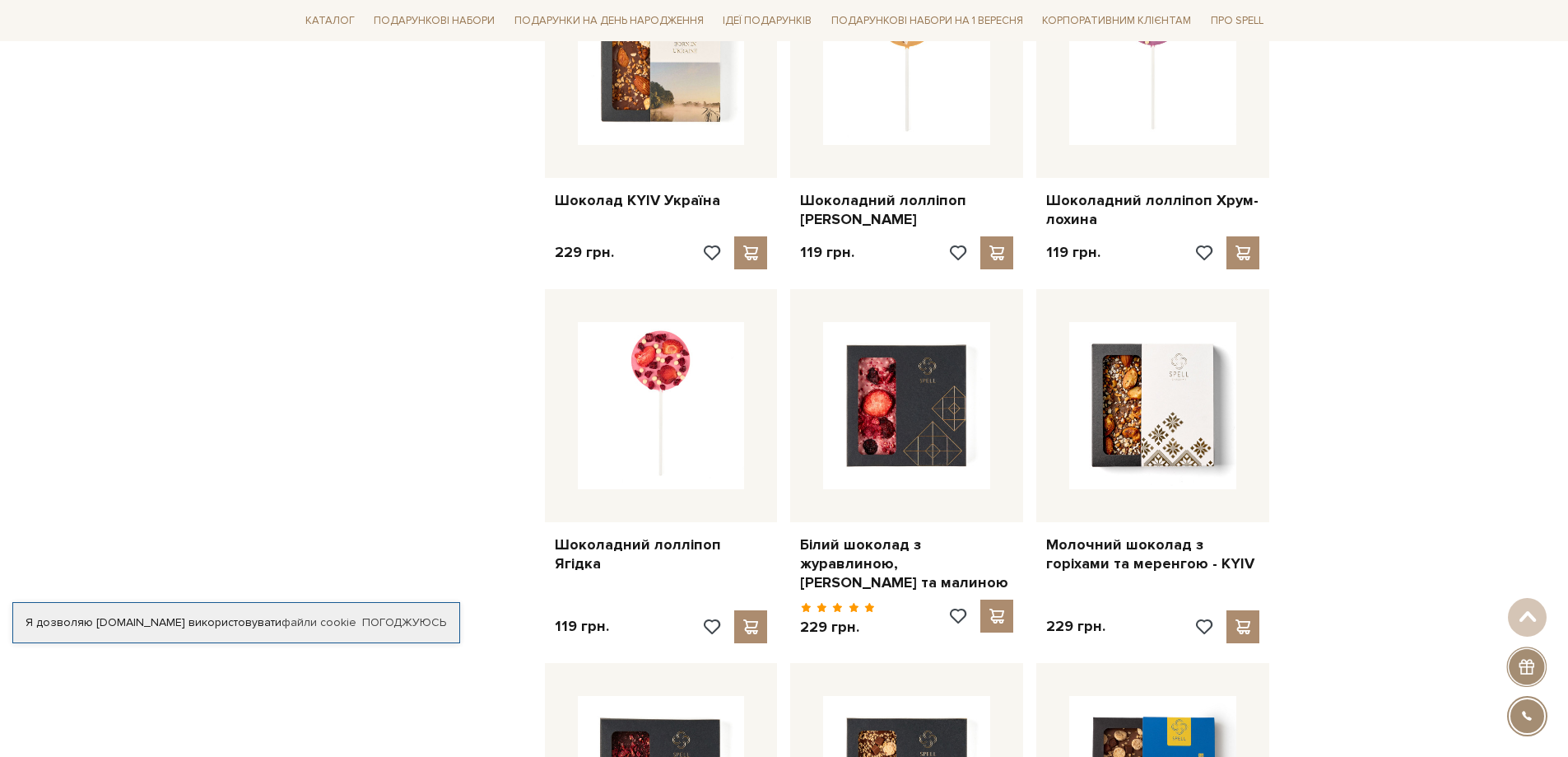
scroll to position [3294, 0]
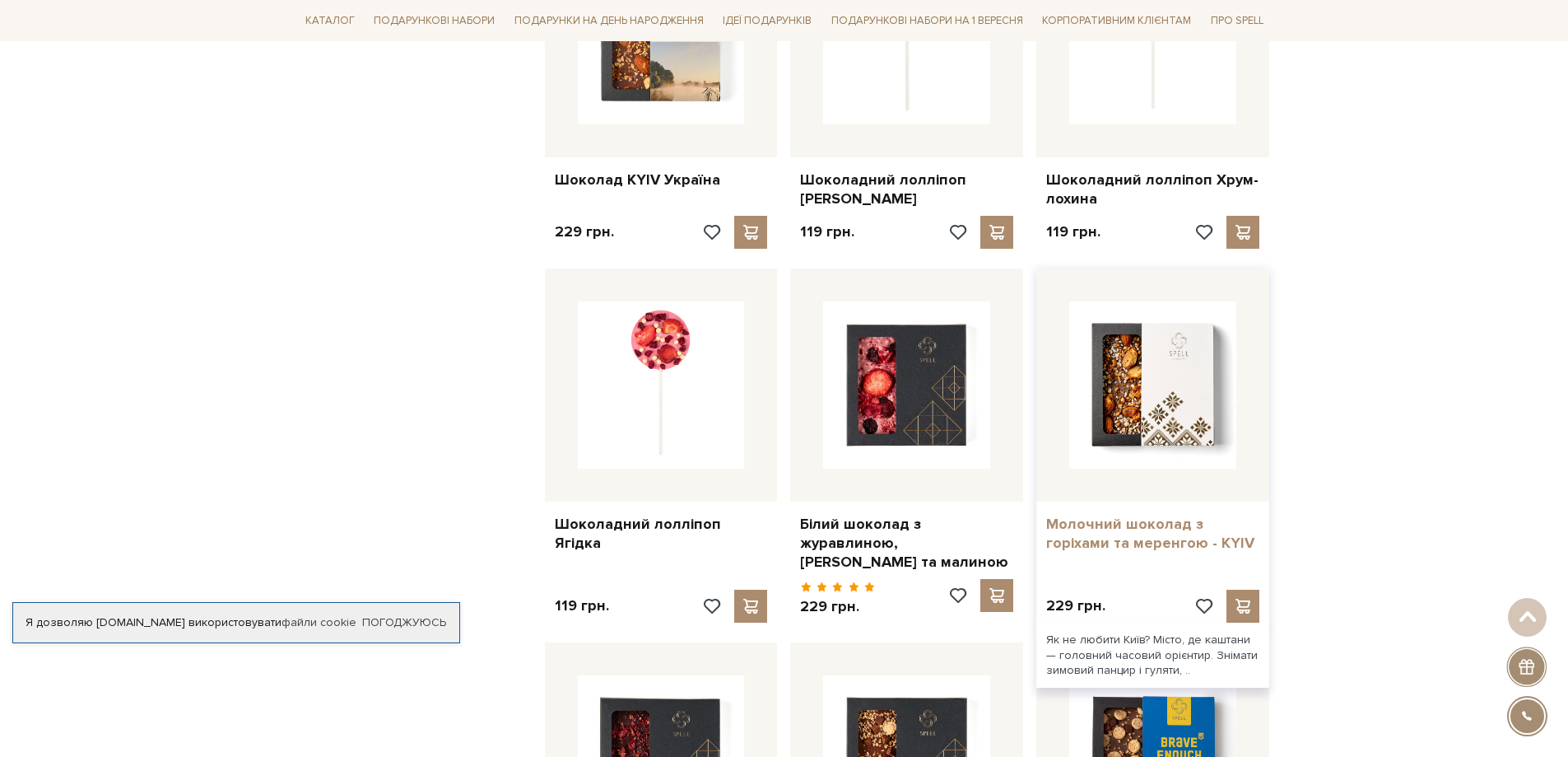
click at [1145, 524] on link "Молочний шоколад з горіхами та меренгою - KYIV" at bounding box center [1152, 533] width 213 height 39
